Goal: Information Seeking & Learning: Learn about a topic

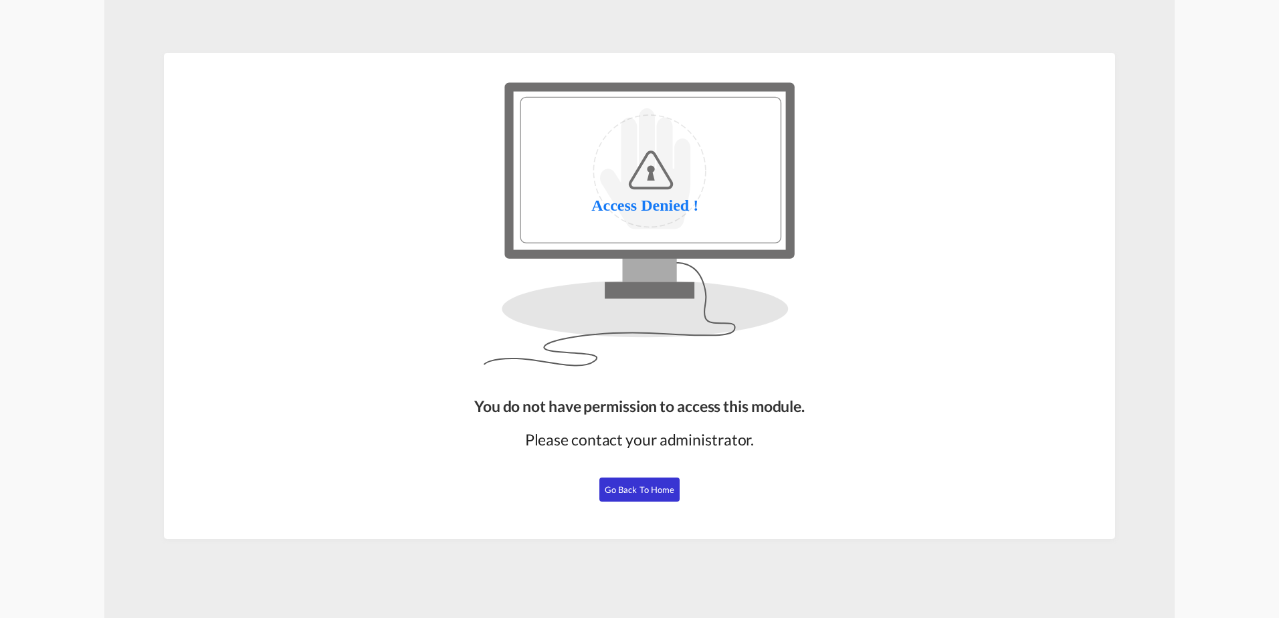
drag, startPoint x: 629, startPoint y: 483, endPoint x: 629, endPoint y: 493, distance: 9.4
click at [629, 484] on span "Go Back to Home" at bounding box center [639, 489] width 70 height 11
click at [629, 487] on span "Go Back to Home" at bounding box center [639, 489] width 70 height 11
